Goal: Find specific page/section: Find specific page/section

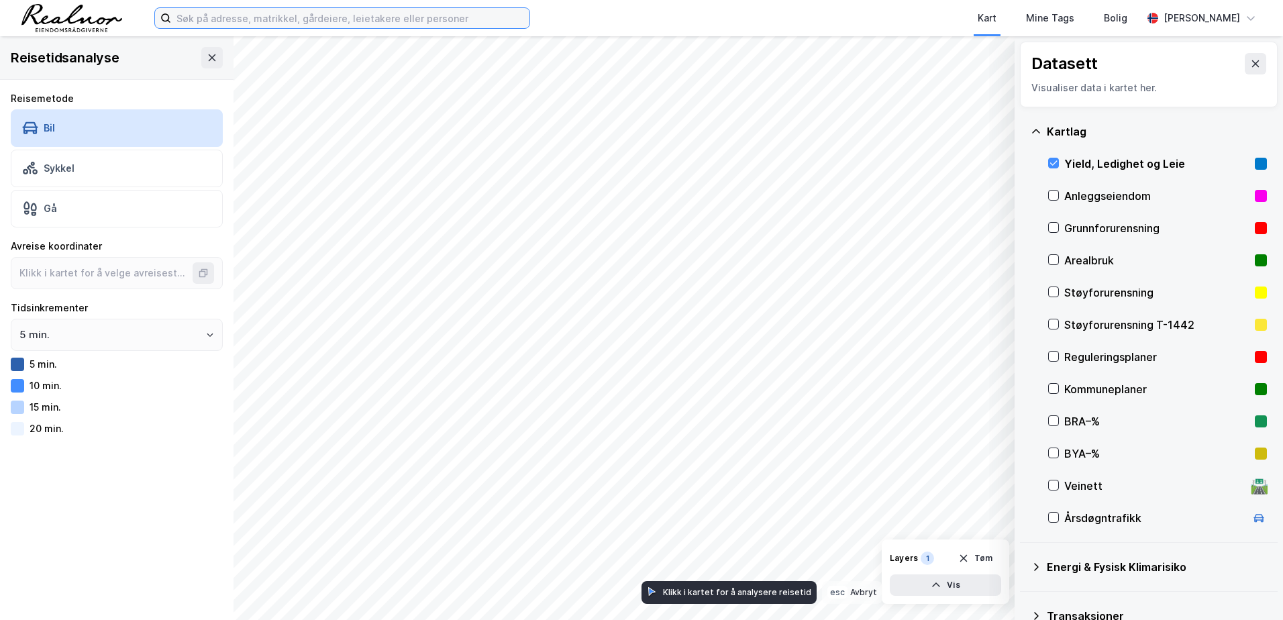
click at [301, 19] on input at bounding box center [350, 18] width 358 height 20
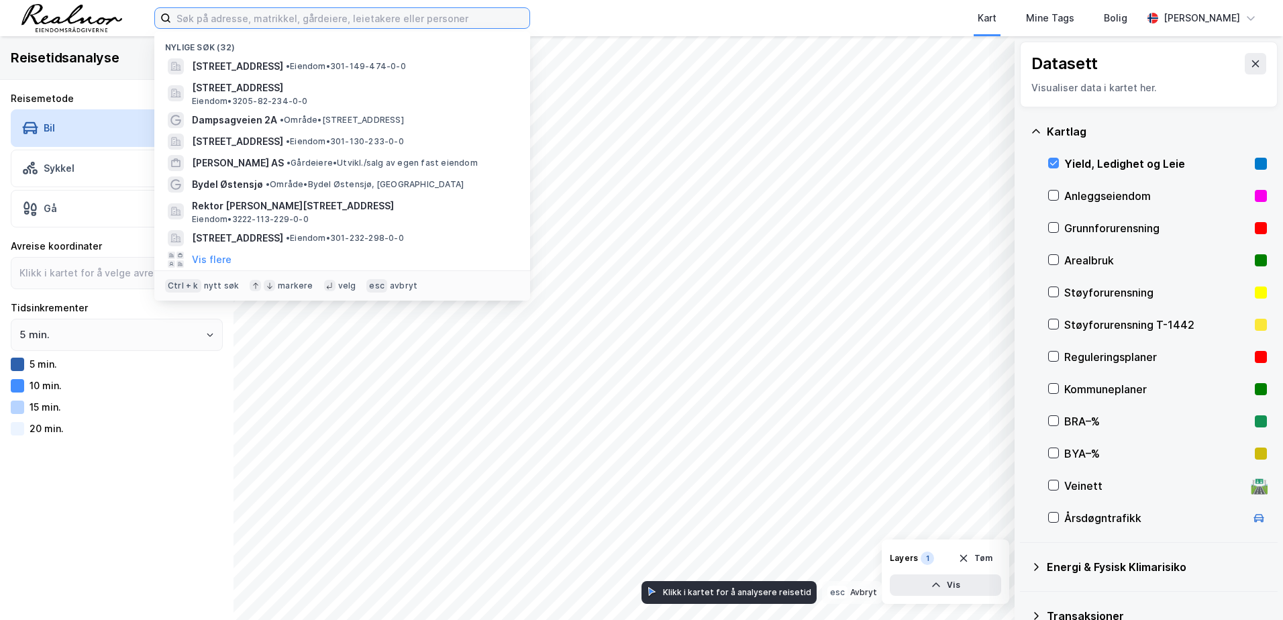
paste input "[PERSON_NAME][STREET_ADDRESS]"
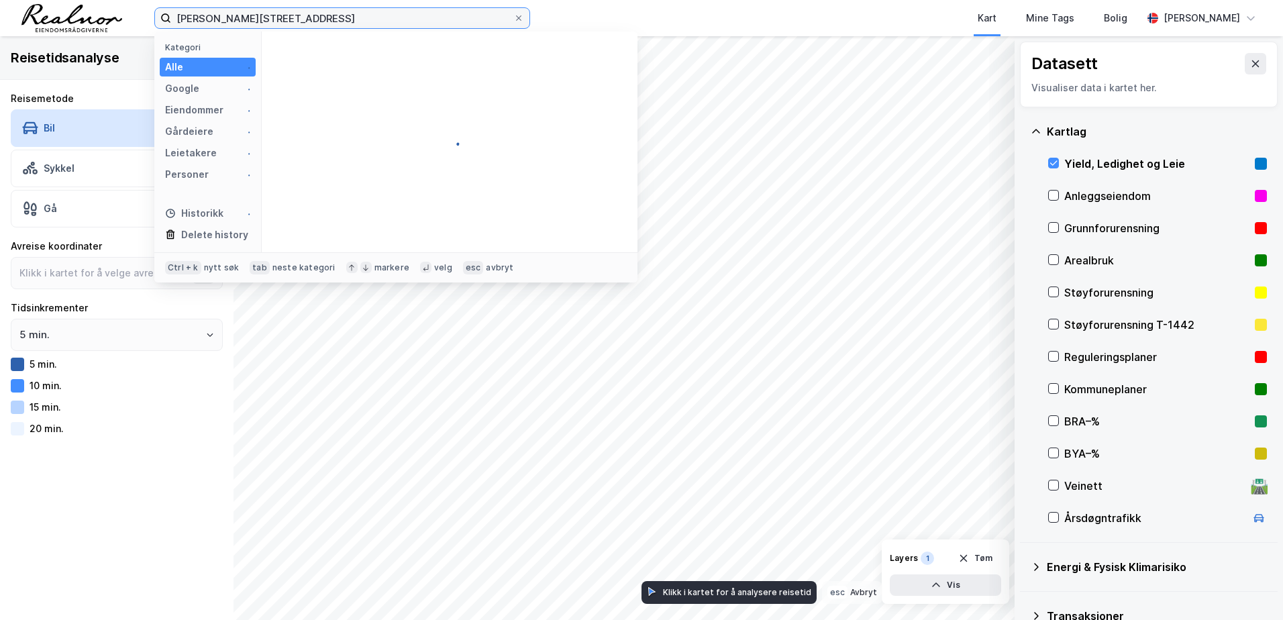
type input "[PERSON_NAME][STREET_ADDRESS]"
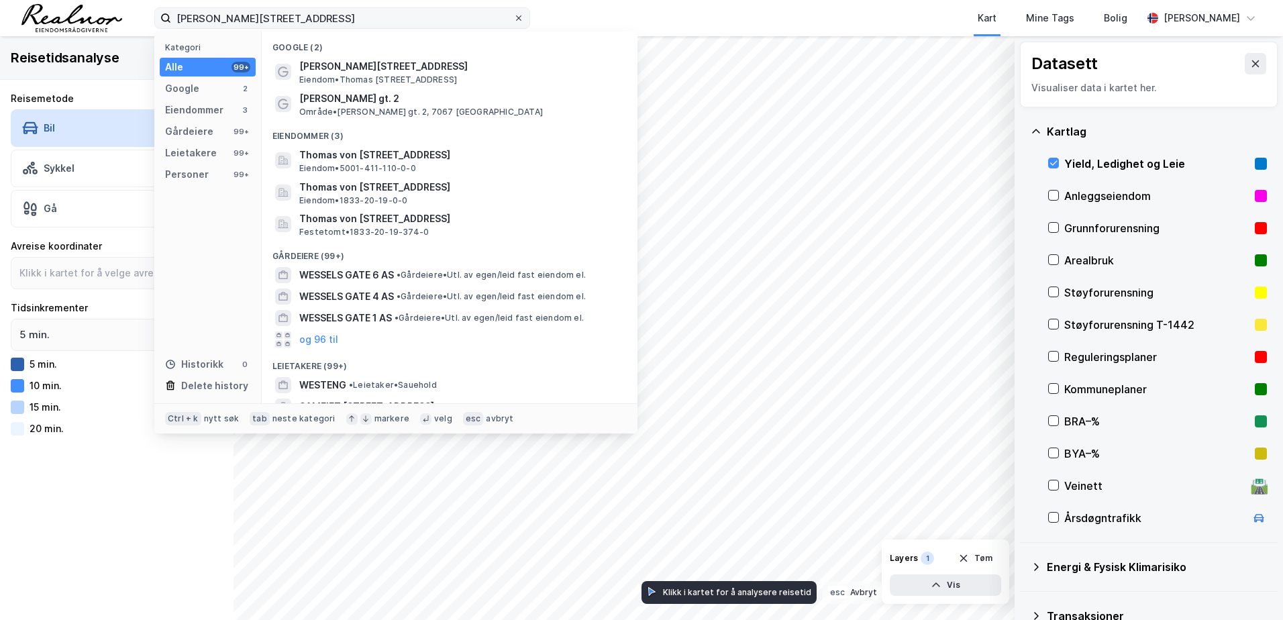
click at [517, 19] on icon at bounding box center [518, 17] width 5 height 5
click at [513, 19] on input "Thomas Von Westens gate 2" at bounding box center [342, 18] width 342 height 20
